Goal: Information Seeking & Learning: Learn about a topic

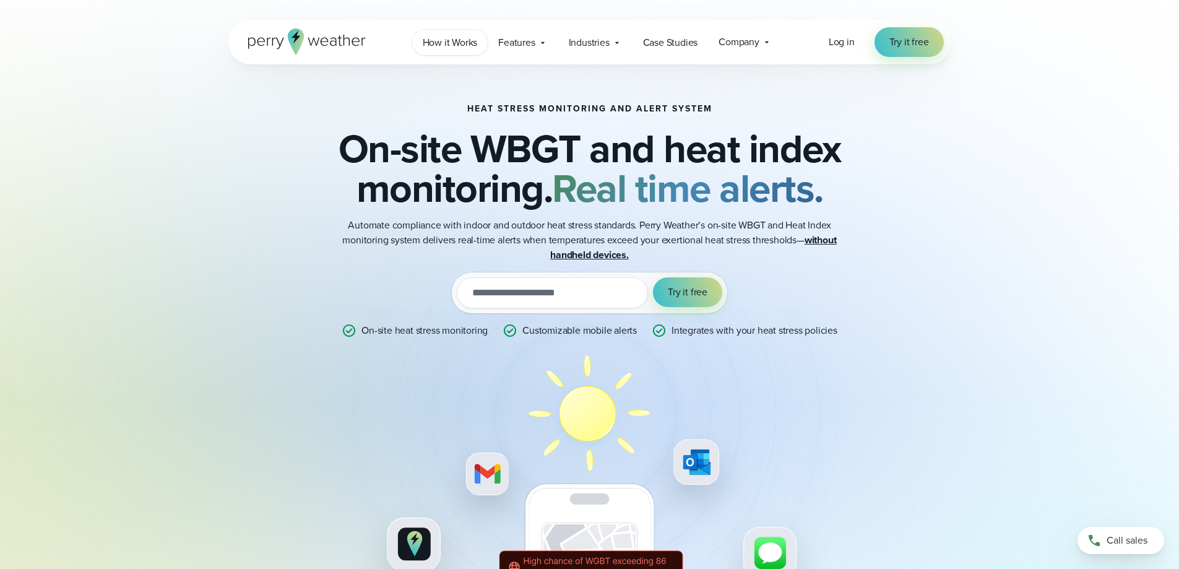
click at [453, 42] on span "How it Works" at bounding box center [450, 42] width 55 height 15
